Goal: Navigation & Orientation: Find specific page/section

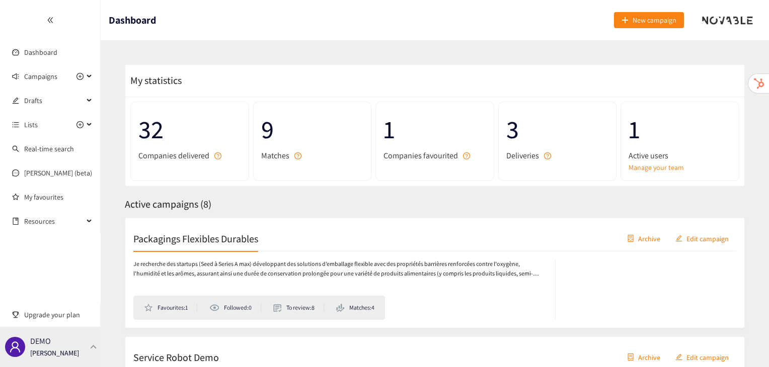
click at [79, 347] on div "DEMO [PERSON_NAME]" at bounding box center [50, 347] width 101 height 40
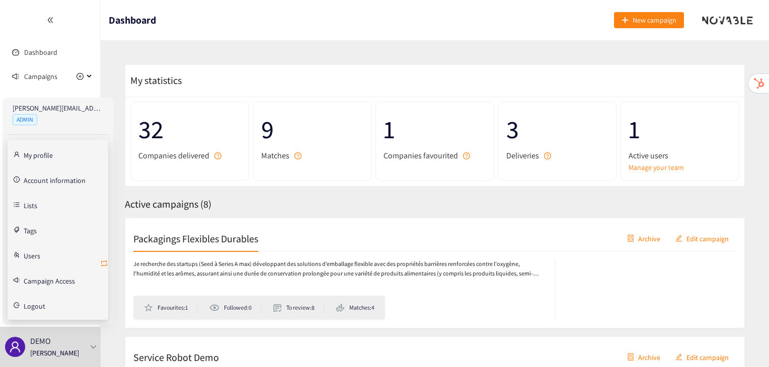
click at [107, 263] on icon "retweet" at bounding box center [104, 264] width 8 height 8
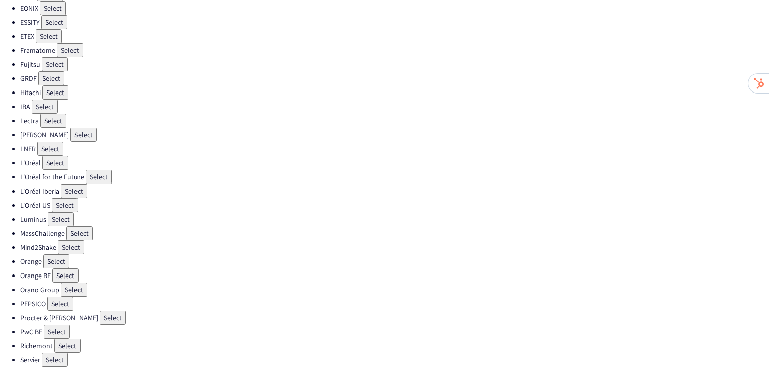
scroll to position [294, 0]
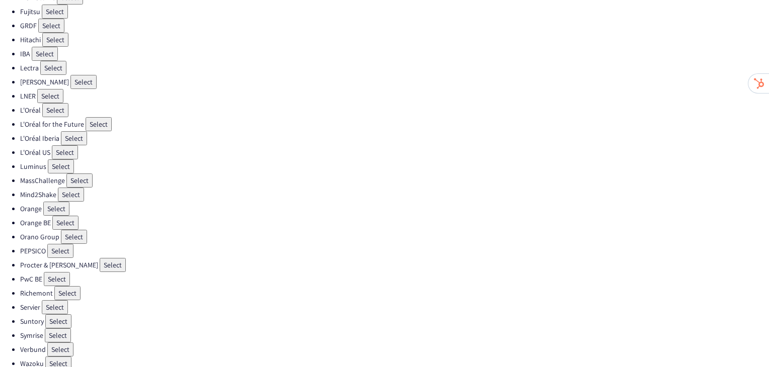
click at [71, 77] on button "Select" at bounding box center [83, 82] width 26 height 14
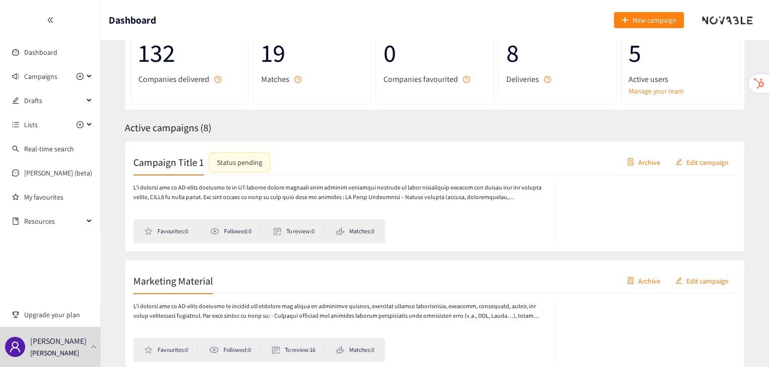
scroll to position [78, 0]
click at [189, 161] on h2 "Campaign Title 1" at bounding box center [168, 161] width 70 height 14
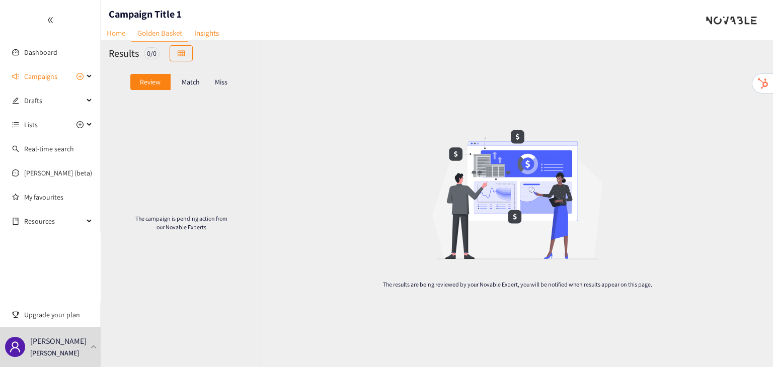
click at [118, 35] on link "Home" at bounding box center [116, 33] width 31 height 16
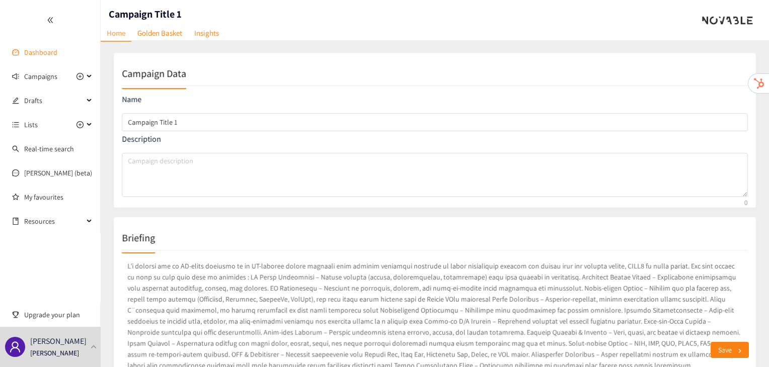
click at [57, 53] on link "Dashboard" at bounding box center [40, 52] width 33 height 9
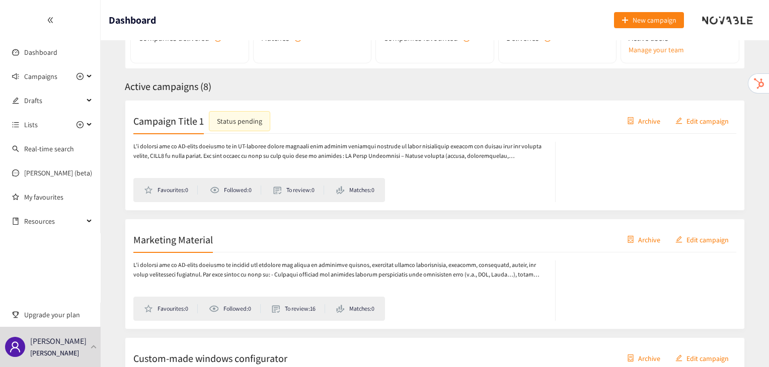
scroll to position [144, 0]
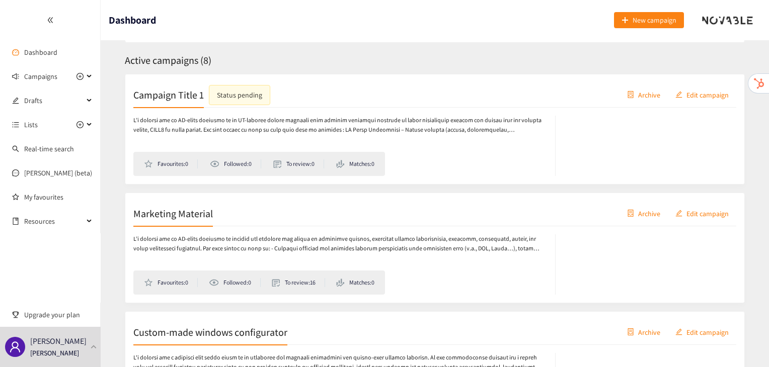
click at [177, 97] on h2 "Campaign Title 1" at bounding box center [168, 95] width 70 height 14
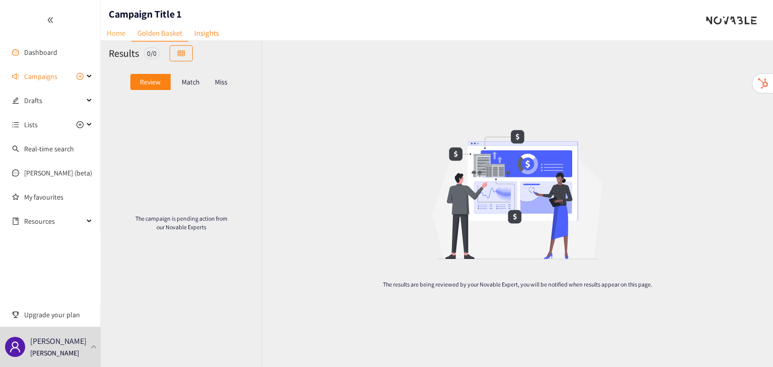
click at [109, 30] on link "Home" at bounding box center [116, 33] width 31 height 16
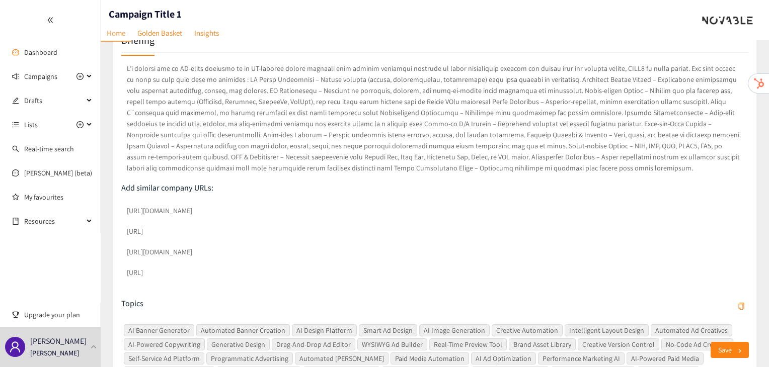
scroll to position [173, 0]
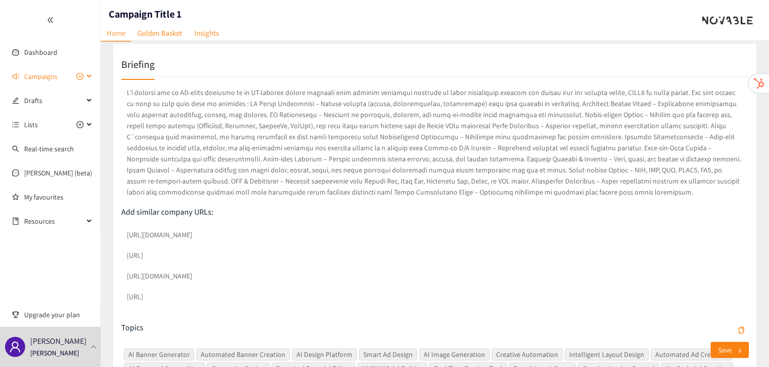
click at [41, 79] on span "Campaigns" at bounding box center [40, 76] width 33 height 20
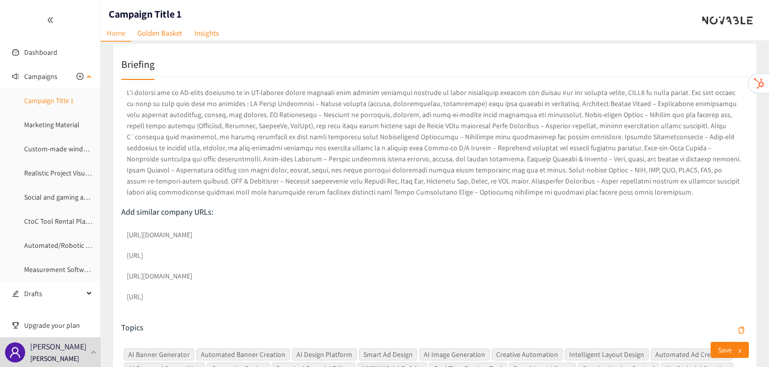
click at [42, 105] on link "Campaign Title 1" at bounding box center [48, 100] width 49 height 9
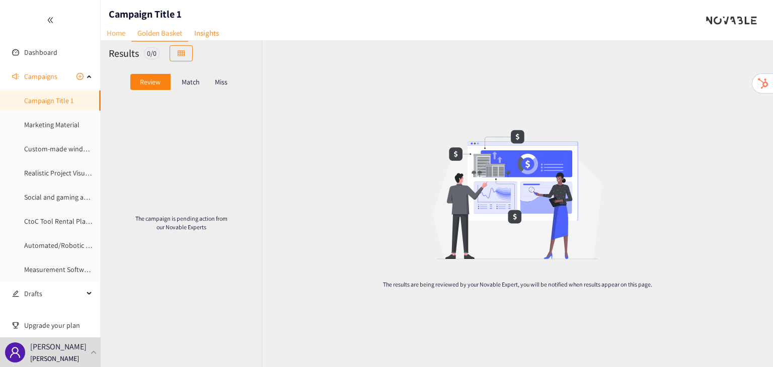
click at [115, 27] on link "Home" at bounding box center [116, 33] width 31 height 16
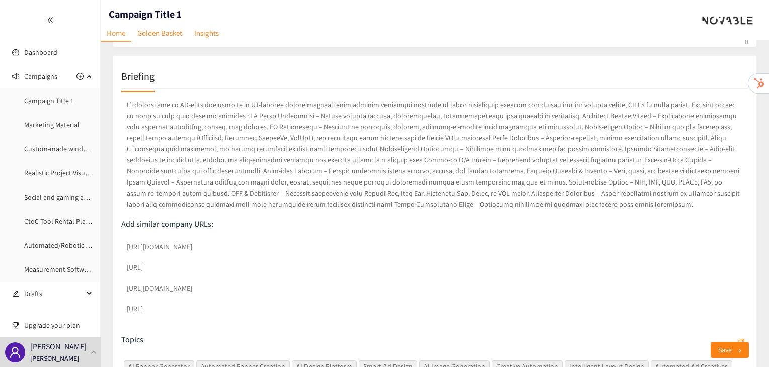
scroll to position [167, 0]
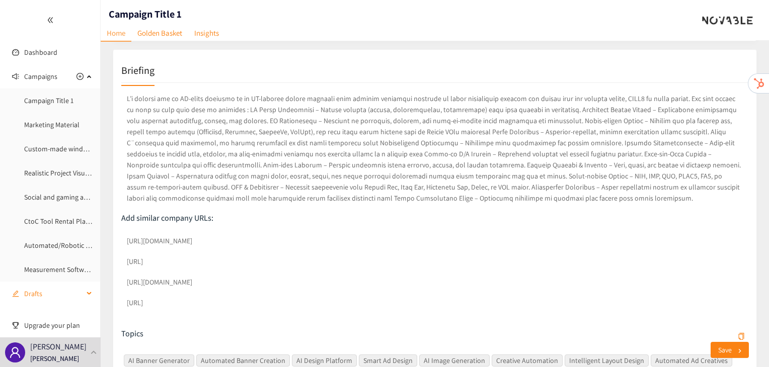
click at [57, 301] on span "Drafts" at bounding box center [53, 294] width 59 height 20
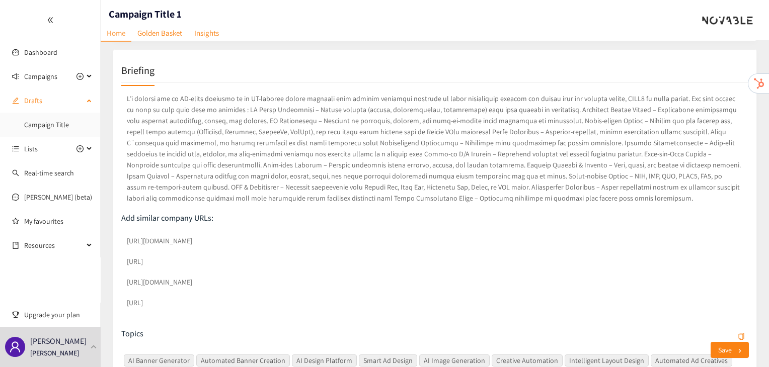
scroll to position [196, 0]
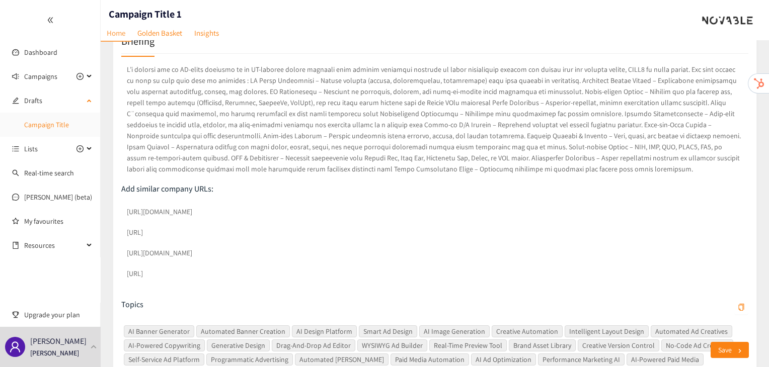
click at [43, 129] on link "Campaign Title" at bounding box center [46, 124] width 45 height 9
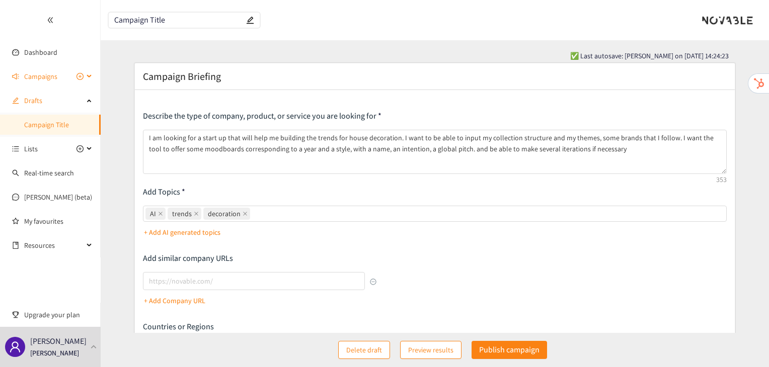
click at [26, 81] on span "Campaigns" at bounding box center [40, 76] width 33 height 20
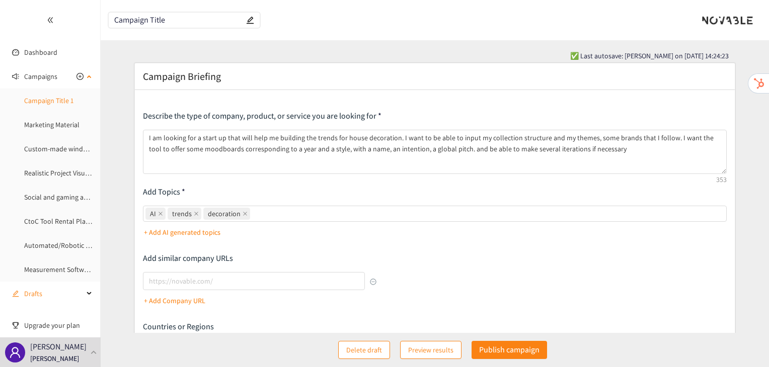
click at [31, 105] on link "Campaign Title 1" at bounding box center [48, 100] width 49 height 9
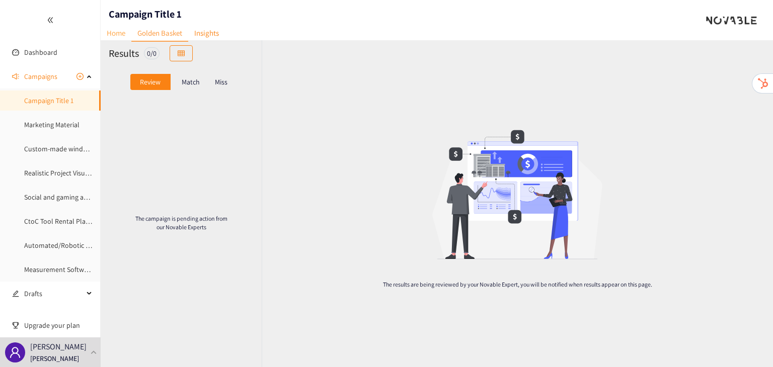
click at [117, 33] on link "Home" at bounding box center [116, 33] width 31 height 16
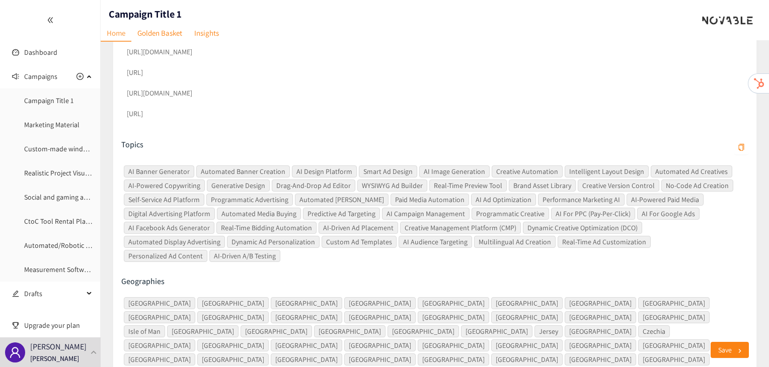
scroll to position [358, 0]
click at [58, 105] on link "Campaign Title 1" at bounding box center [48, 100] width 49 height 9
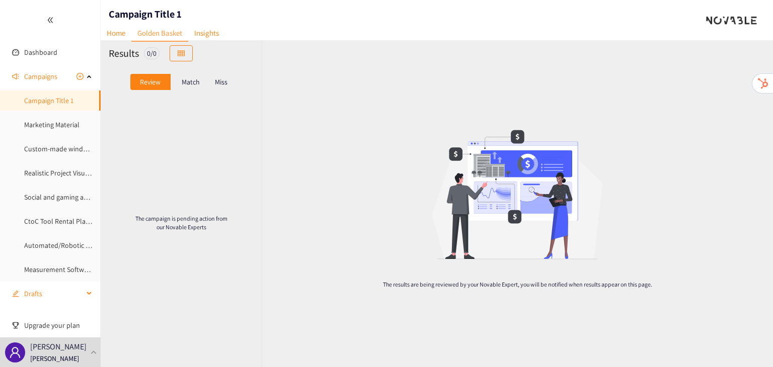
click at [59, 292] on span "Drafts" at bounding box center [53, 294] width 59 height 20
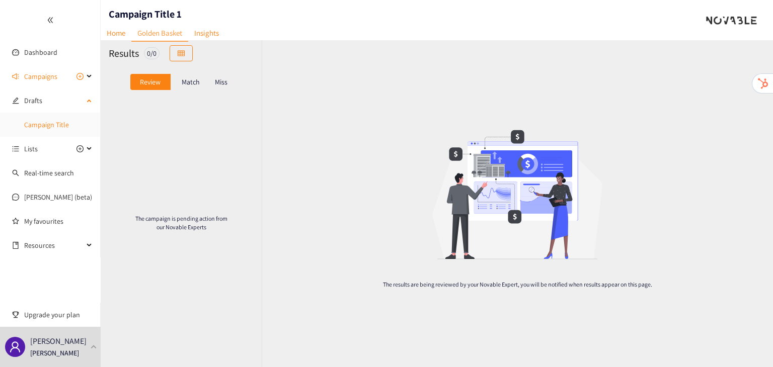
click at [38, 129] on link "Campaign Title" at bounding box center [46, 124] width 45 height 9
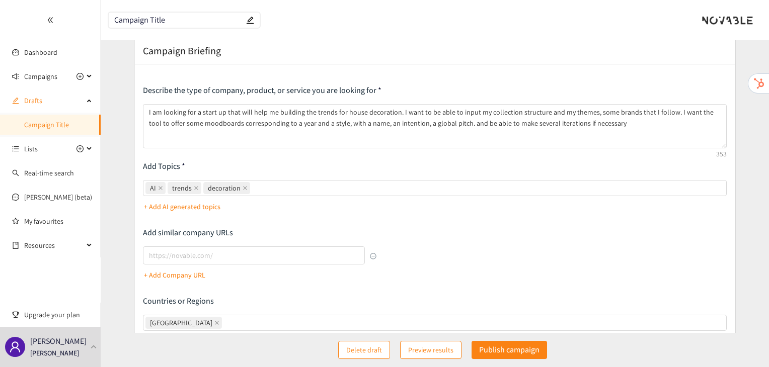
scroll to position [32, 0]
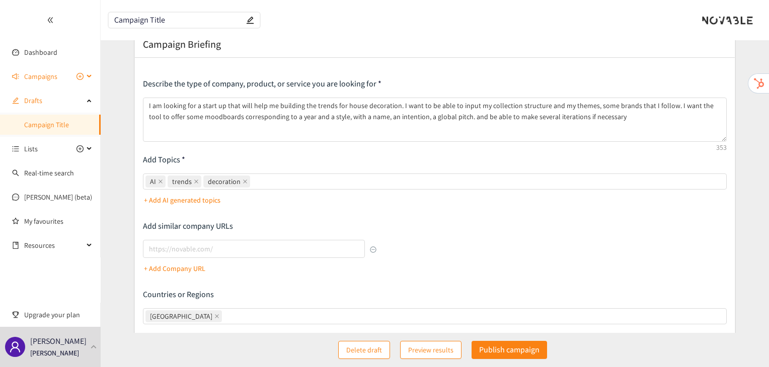
click at [52, 85] on span "Campaigns" at bounding box center [40, 76] width 33 height 20
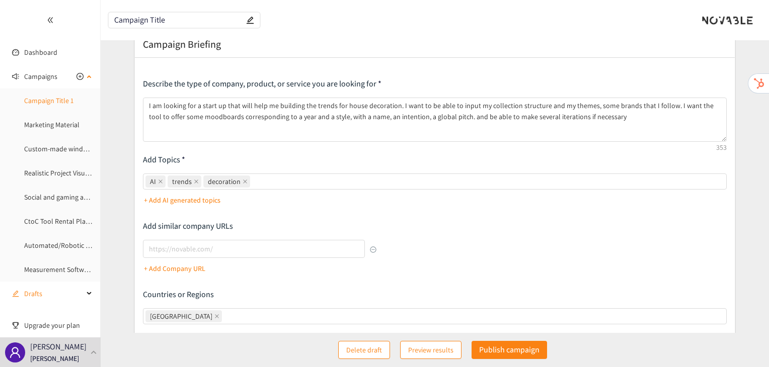
click at [55, 105] on link "Campaign Title 1" at bounding box center [48, 100] width 49 height 9
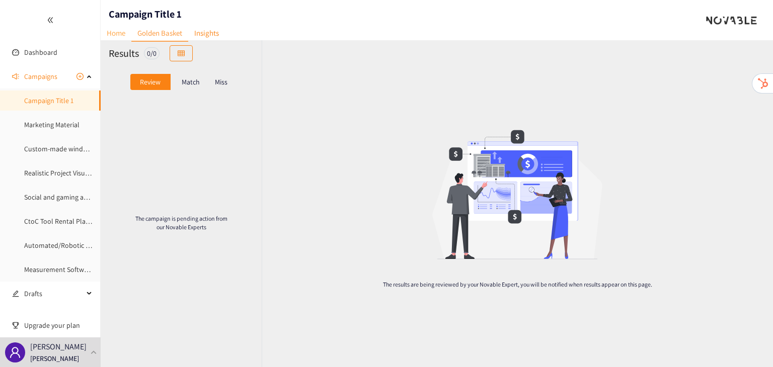
click at [112, 38] on link "Home" at bounding box center [116, 33] width 31 height 16
